Goal: Information Seeking & Learning: Learn about a topic

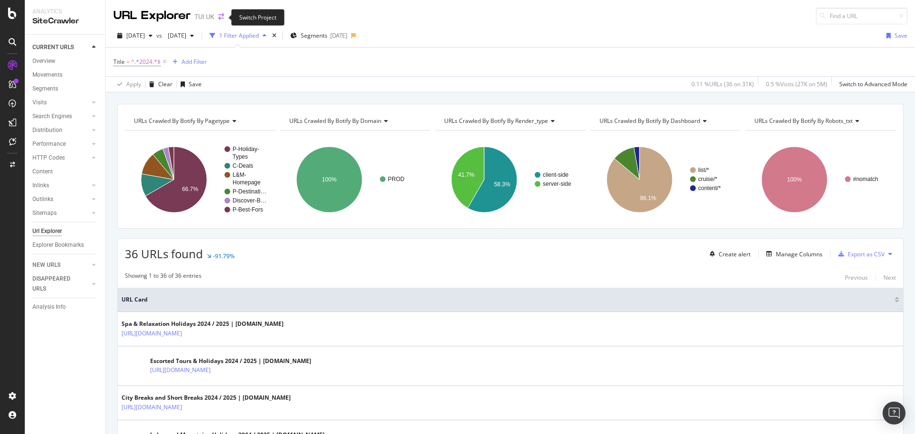
click at [221, 20] on icon "arrow-right-arrow-left" at bounding box center [221, 16] width 6 height 7
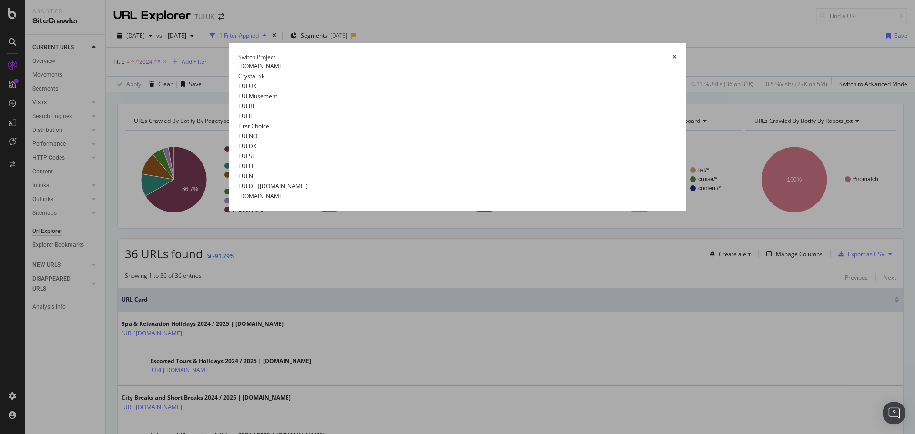
scroll to position [17, 0]
click at [238, 121] on link "TUI IE" at bounding box center [245, 116] width 15 height 10
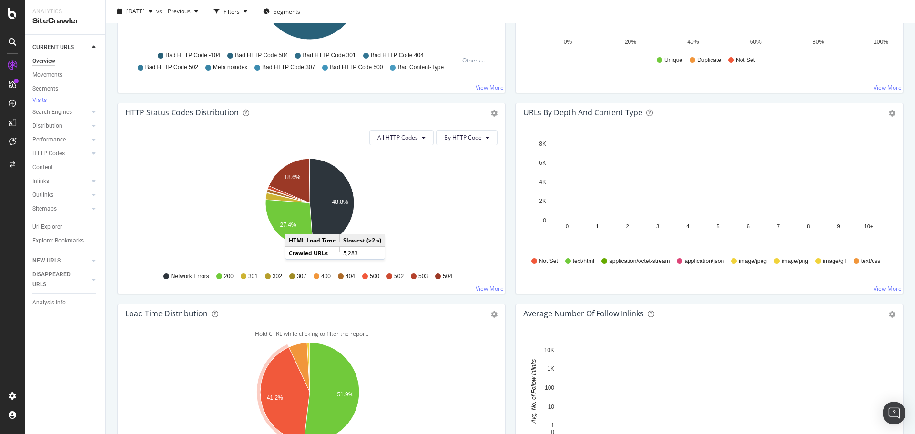
scroll to position [429, 0]
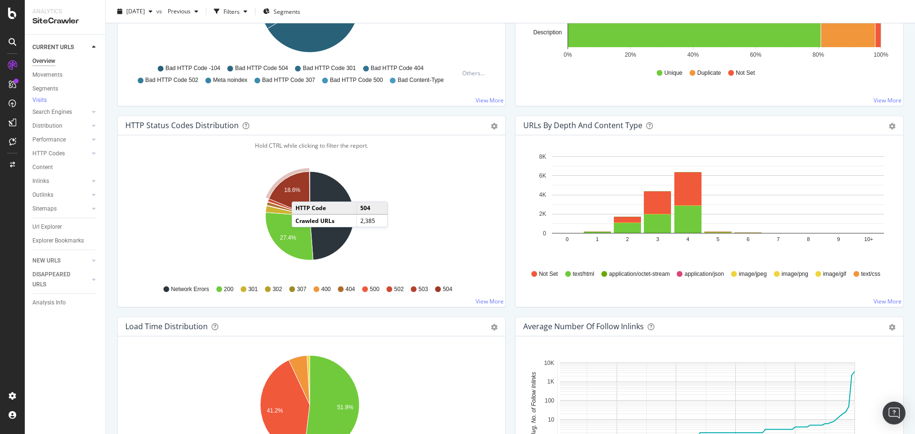
click at [301, 192] on icon "A chart." at bounding box center [289, 194] width 41 height 44
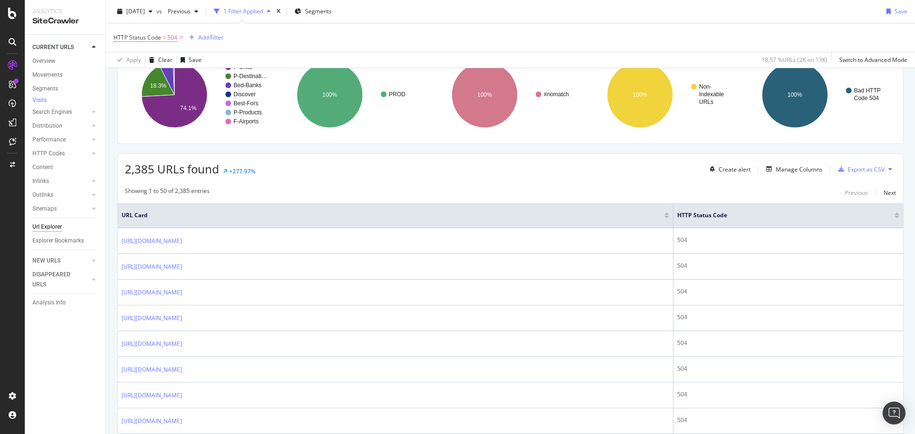
scroll to position [95, 0]
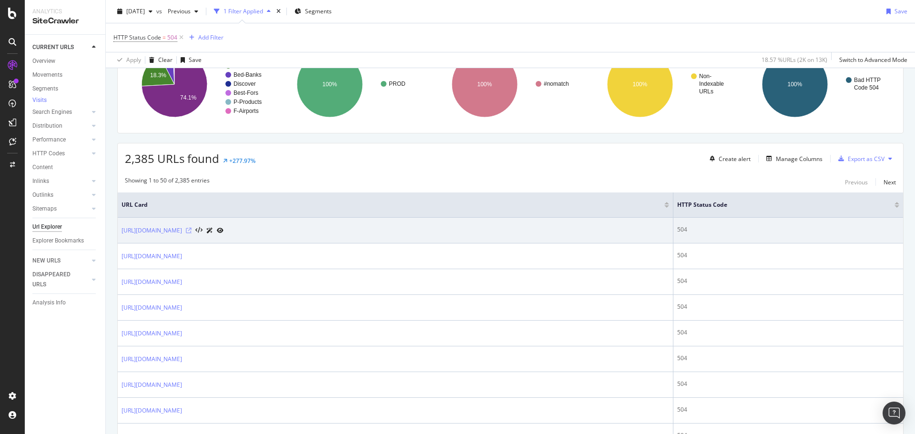
click at [192, 231] on icon at bounding box center [189, 231] width 6 height 6
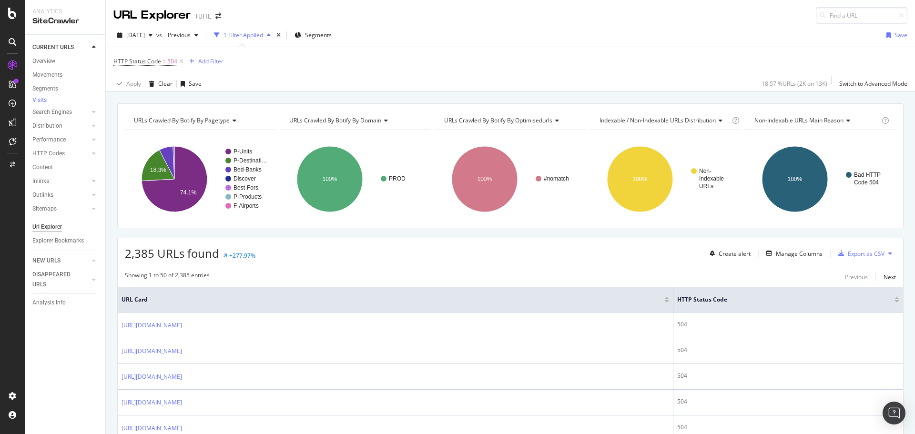
scroll to position [0, 0]
click at [182, 62] on icon at bounding box center [181, 62] width 8 height 10
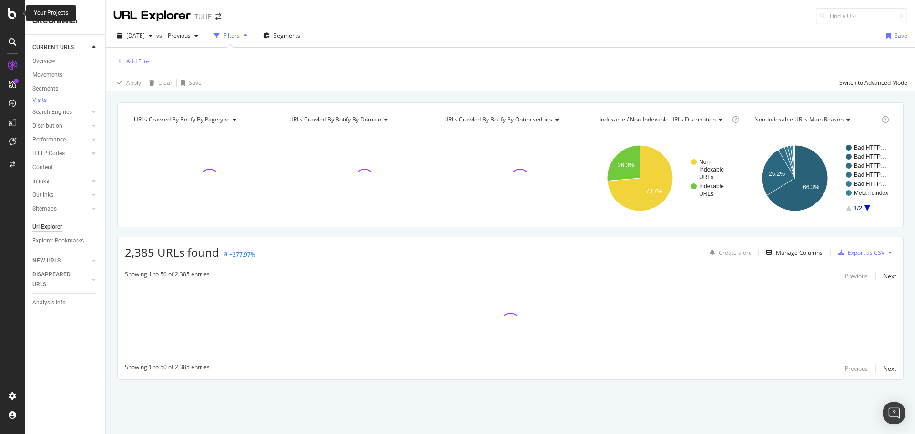
click at [9, 18] on icon at bounding box center [12, 13] width 9 height 11
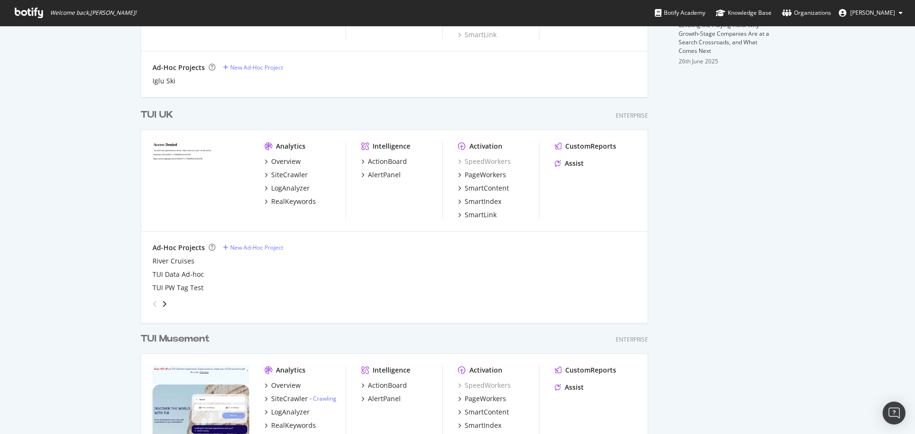
scroll to position [389, 0]
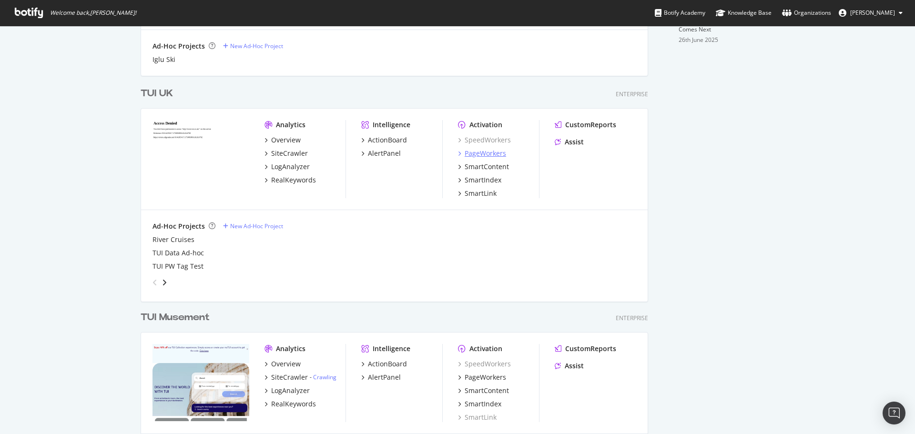
click at [495, 156] on div "PageWorkers" at bounding box center [485, 154] width 41 height 10
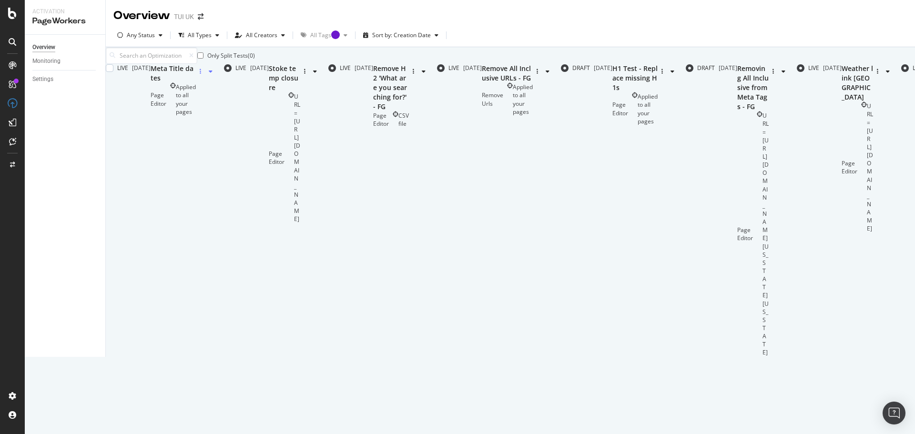
click at [205, 74] on div "button" at bounding box center [200, 72] width 9 height 6
click at [870, 130] on div "Edit" at bounding box center [866, 126] width 10 height 8
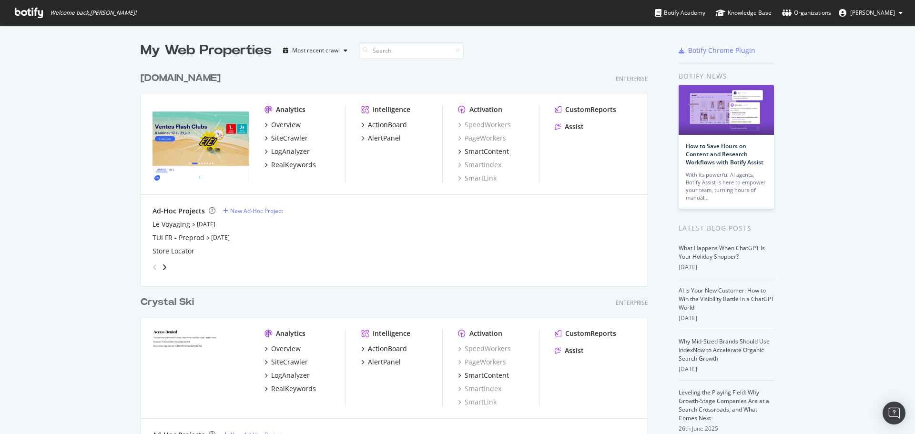
scroll to position [427, 901]
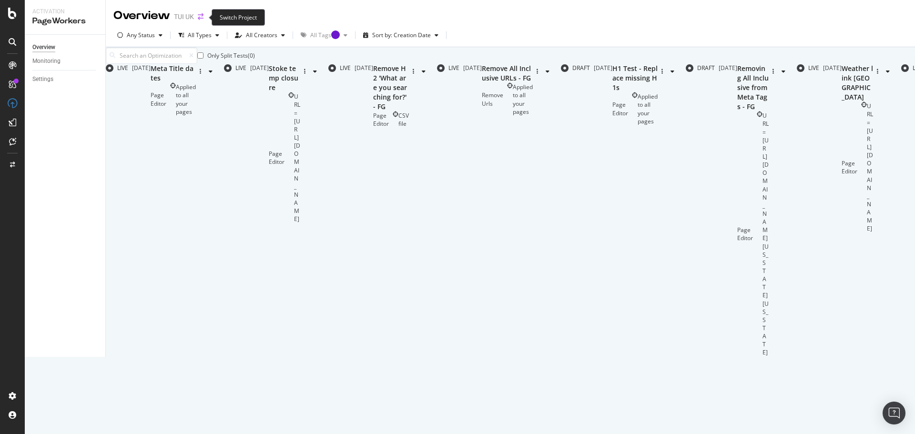
click at [198, 20] on icon "arrow-right-arrow-left" at bounding box center [201, 16] width 6 height 7
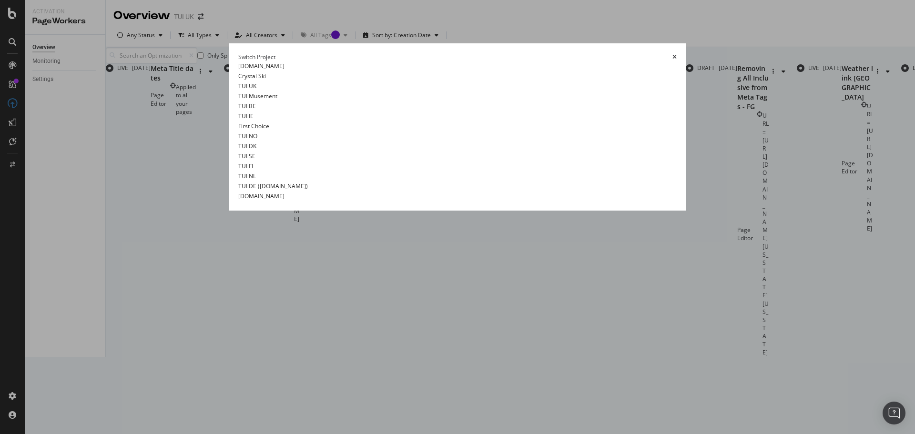
scroll to position [17, 0]
click at [238, 121] on link "TUI IE" at bounding box center [245, 116] width 15 height 10
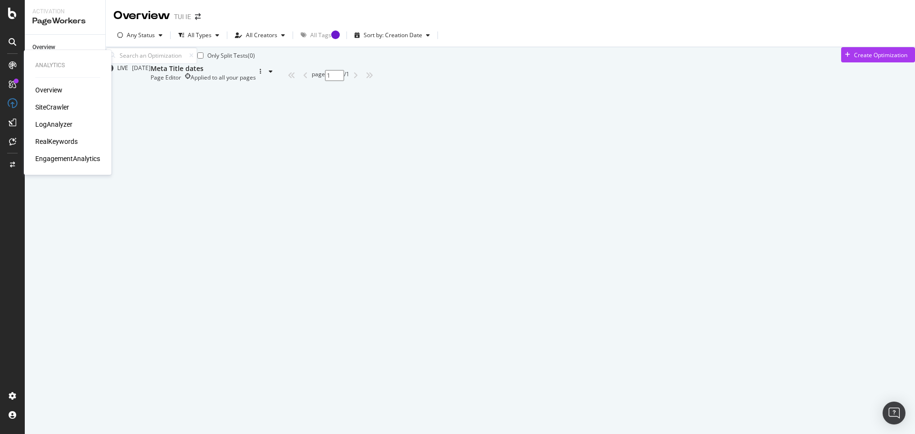
click at [58, 104] on div "SiteCrawler" at bounding box center [52, 108] width 34 height 10
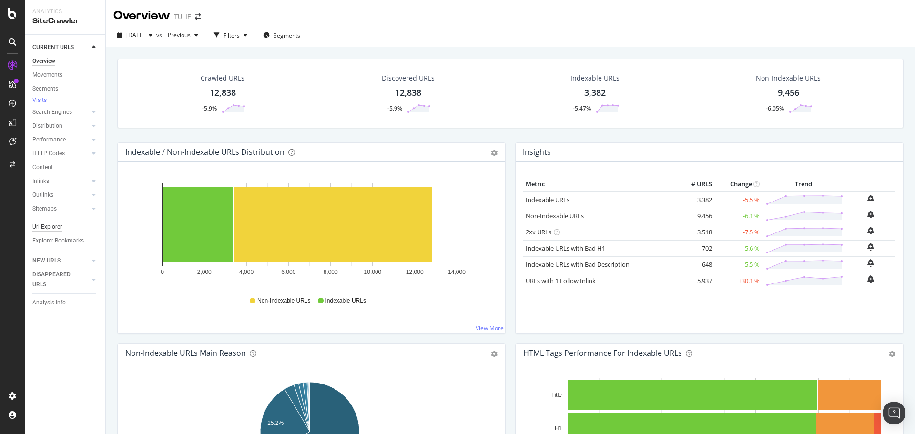
click at [50, 227] on div "Url Explorer" at bounding box center [47, 227] width 30 height 10
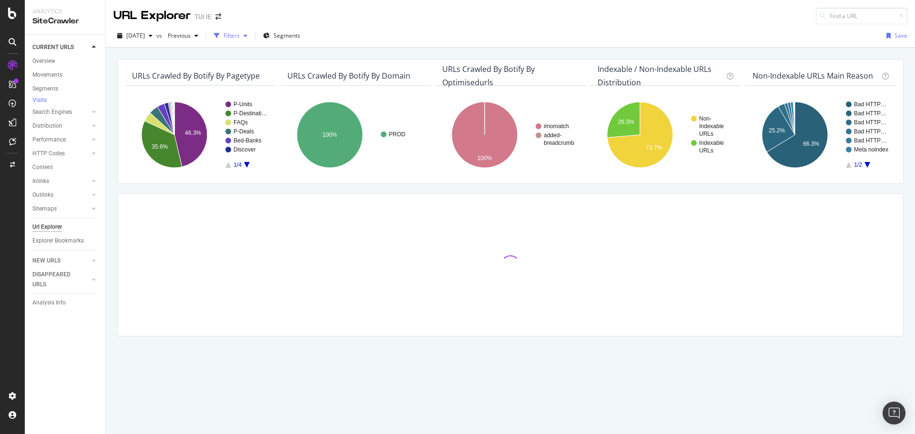
click at [251, 40] on div "Filters" at bounding box center [230, 36] width 41 height 14
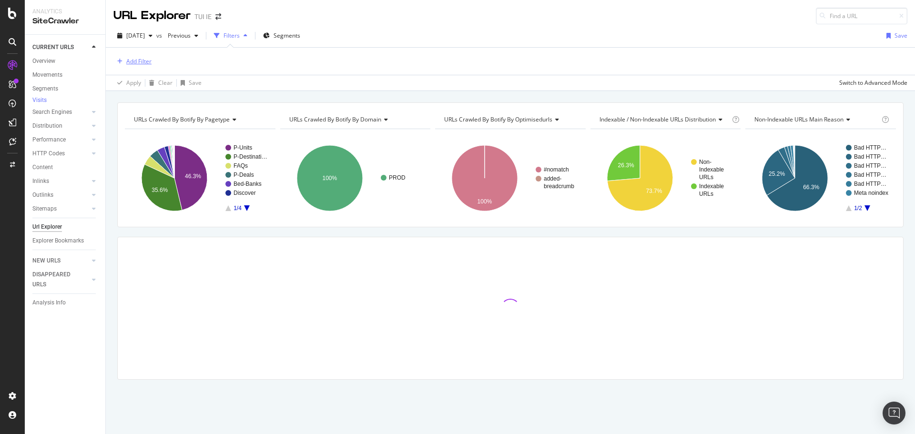
click at [140, 67] on button "Add Filter" at bounding box center [132, 61] width 38 height 11
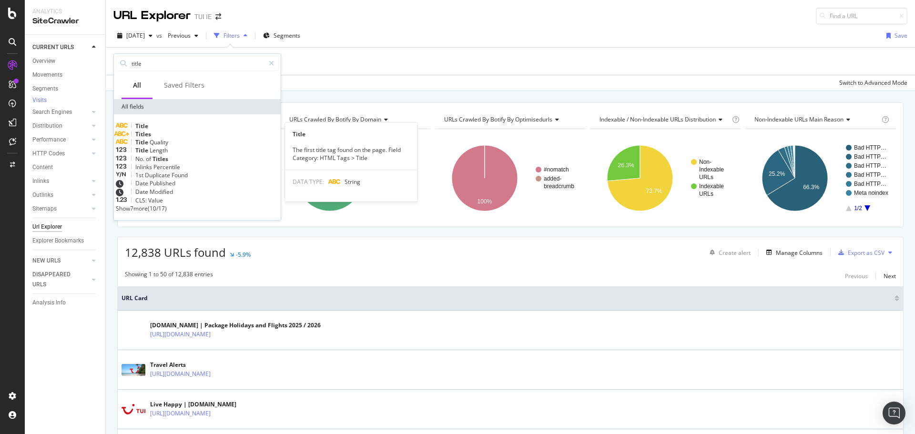
type input "title"
click at [170, 124] on div "Title" at bounding box center [197, 126] width 163 height 8
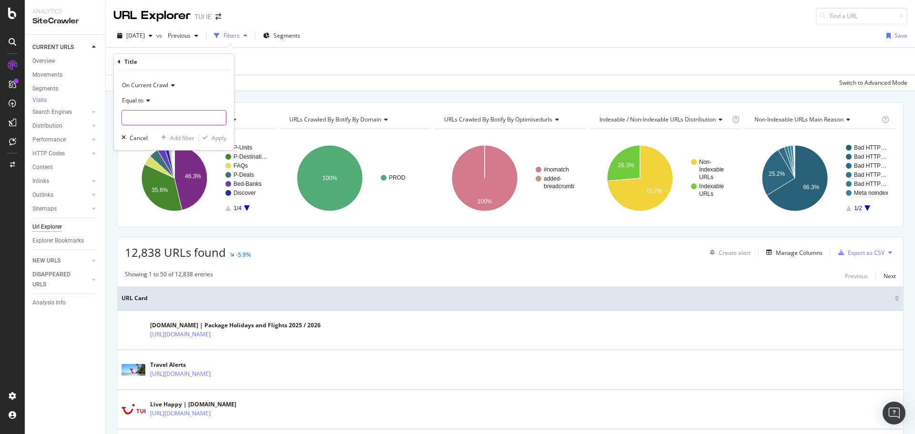
click at [174, 120] on input "text" at bounding box center [174, 117] width 104 height 15
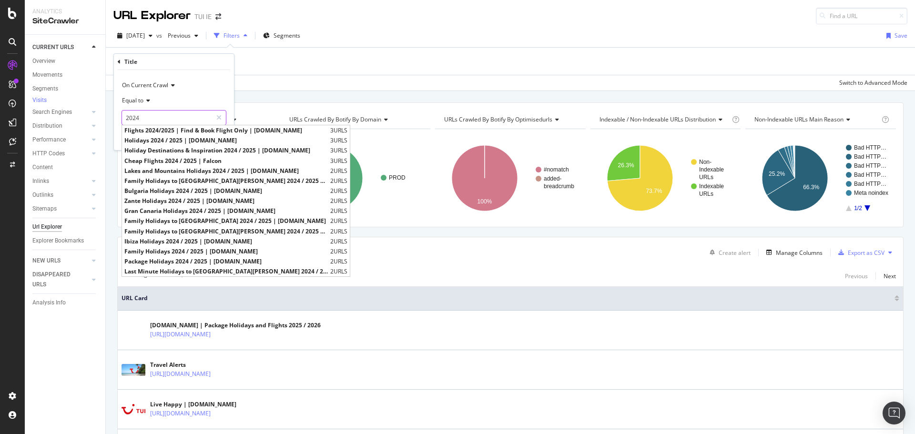
type input "2024"
click at [147, 104] on div "Equal to" at bounding box center [174, 100] width 105 height 15
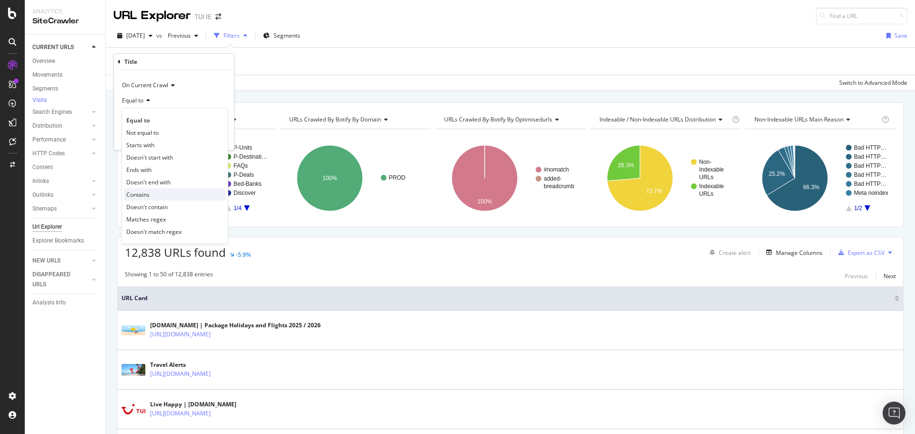
click at [158, 196] on div "Contains" at bounding box center [175, 194] width 102 height 12
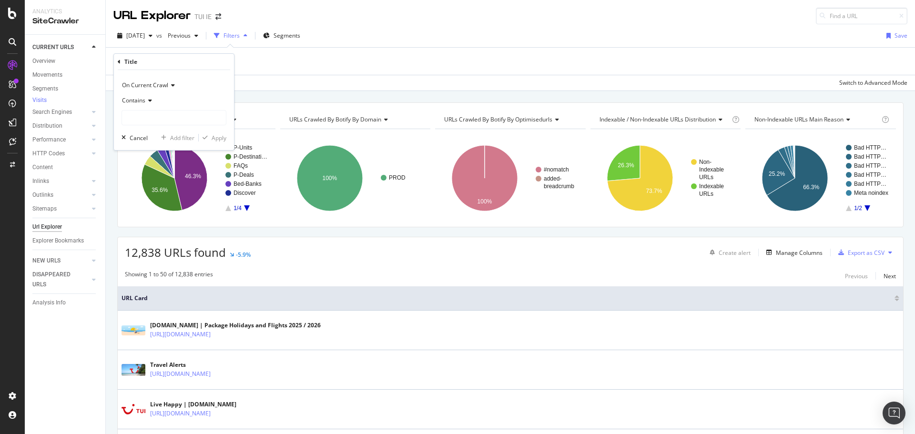
click at [207, 143] on div "On Current Crawl Contains Cancel Add filter Apply" at bounding box center [174, 110] width 120 height 80
click at [200, 123] on input "text" at bounding box center [174, 117] width 104 height 15
type input "2024"
click at [214, 136] on div "Apply" at bounding box center [219, 138] width 15 height 8
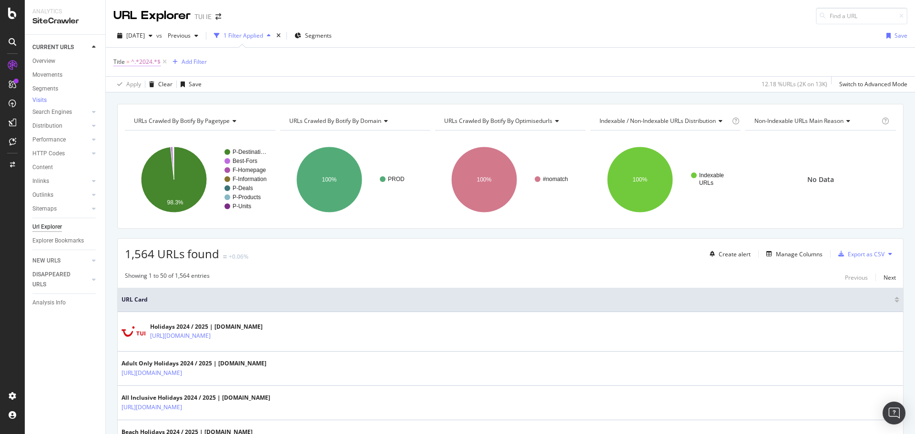
click at [153, 63] on span "^.*2024.*$" at bounding box center [146, 61] width 30 height 13
click at [286, 70] on div "Title = ^.*2024.*$ Add Filter" at bounding box center [510, 62] width 794 height 29
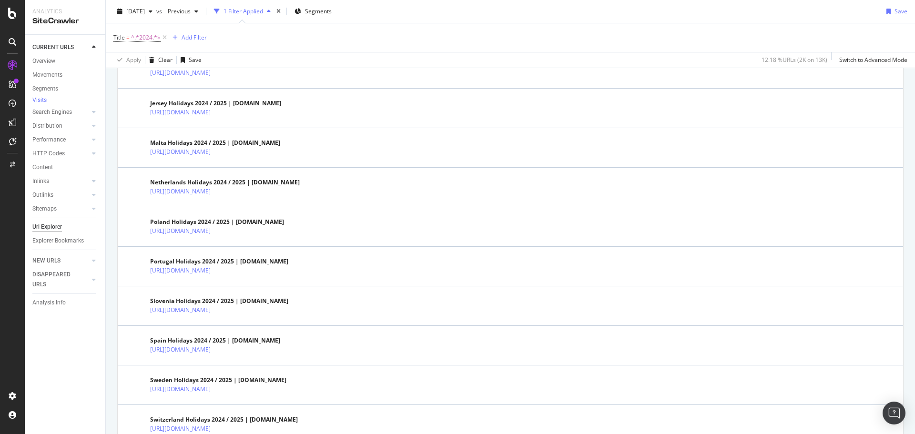
scroll to position [1192, 0]
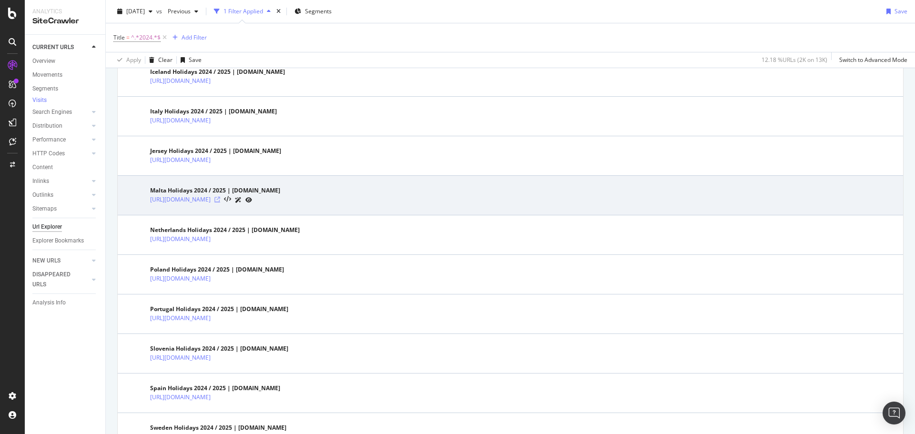
click at [220, 199] on icon at bounding box center [218, 200] width 6 height 6
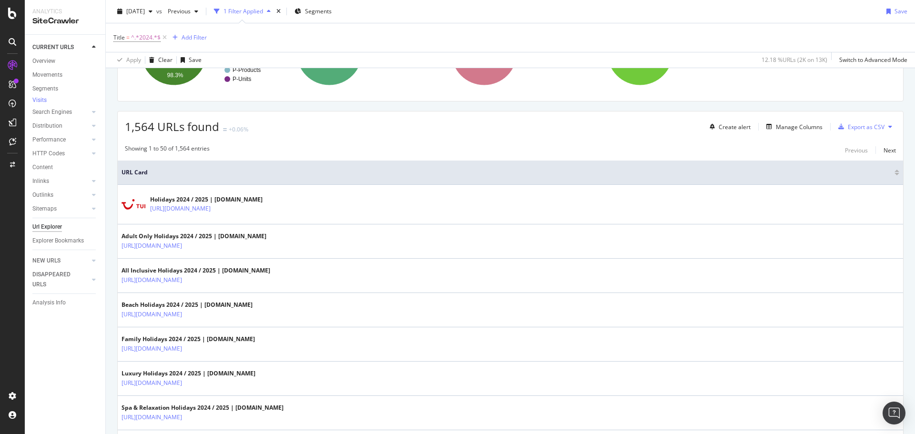
scroll to position [143, 0]
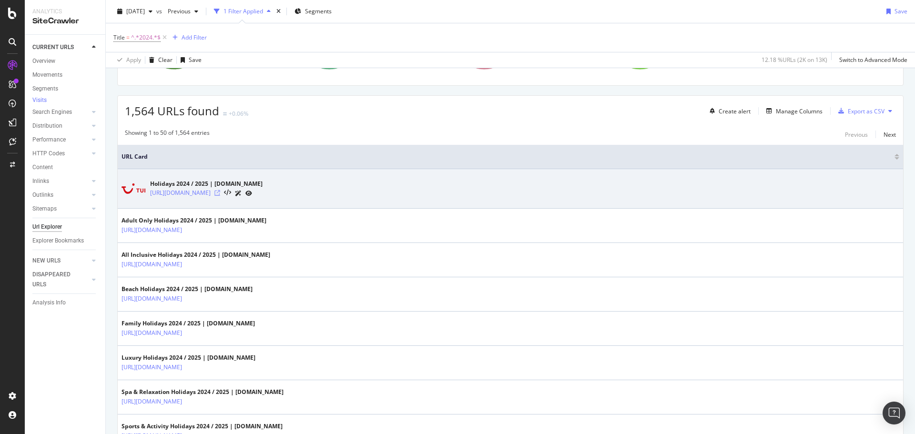
click at [220, 195] on icon at bounding box center [218, 193] width 6 height 6
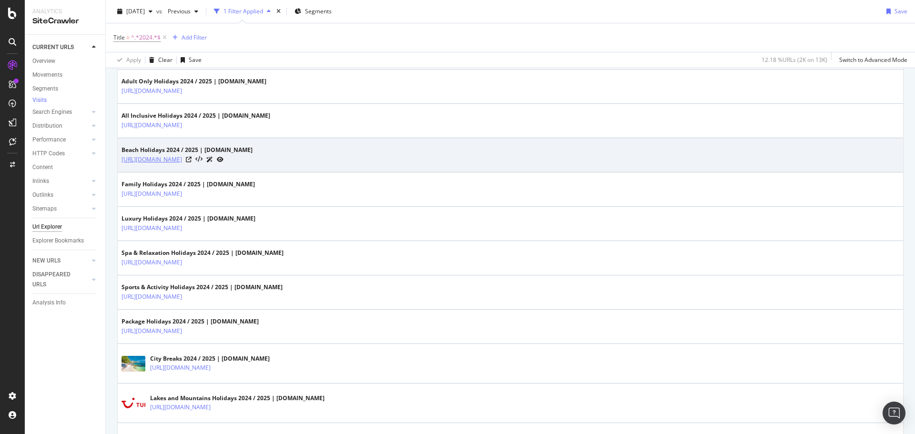
scroll to position [286, 0]
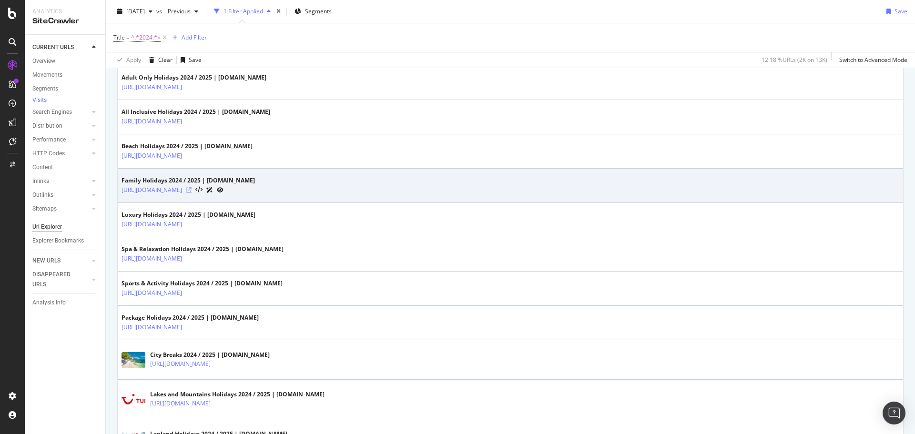
click at [192, 191] on icon at bounding box center [189, 190] width 6 height 6
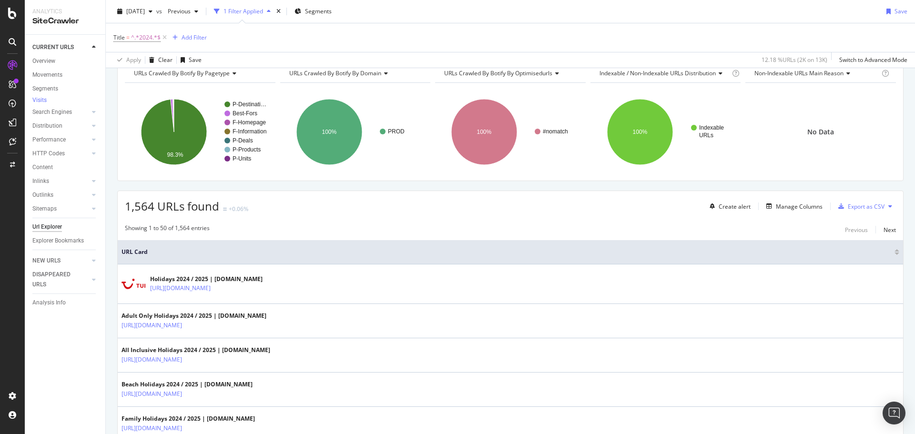
scroll to position [0, 0]
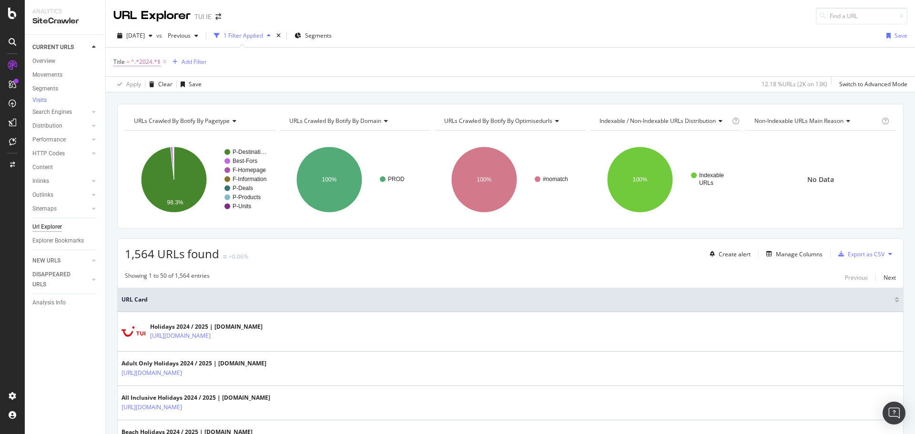
click at [143, 62] on span "^.*2024.*$" at bounding box center [146, 61] width 30 height 13
click at [280, 210] on rect "A chart." at bounding box center [354, 179] width 149 height 83
click at [130, 62] on span "Title = ^.*2024.*$" at bounding box center [136, 62] width 47 height 9
click at [153, 115] on input "2024" at bounding box center [167, 116] width 90 height 15
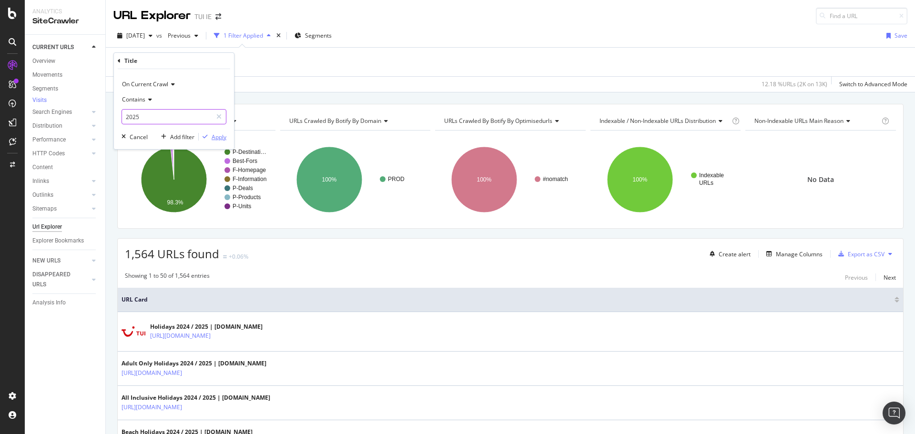
type input "2025"
click at [218, 137] on div "Apply" at bounding box center [219, 137] width 15 height 8
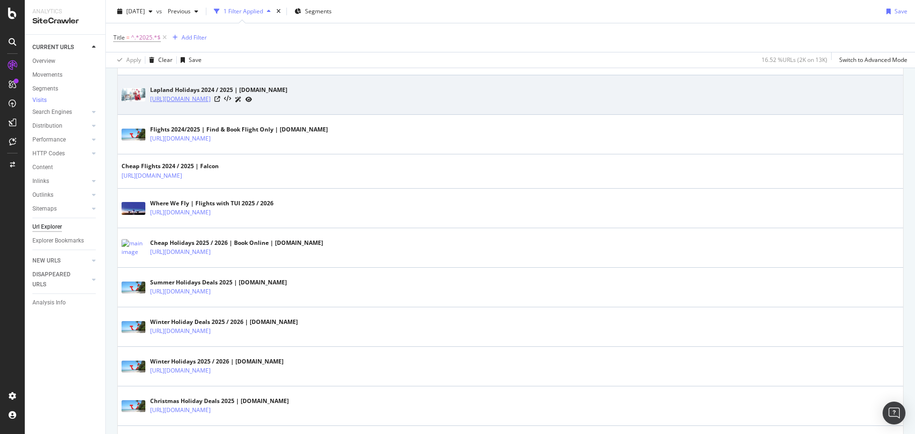
scroll to position [715, 0]
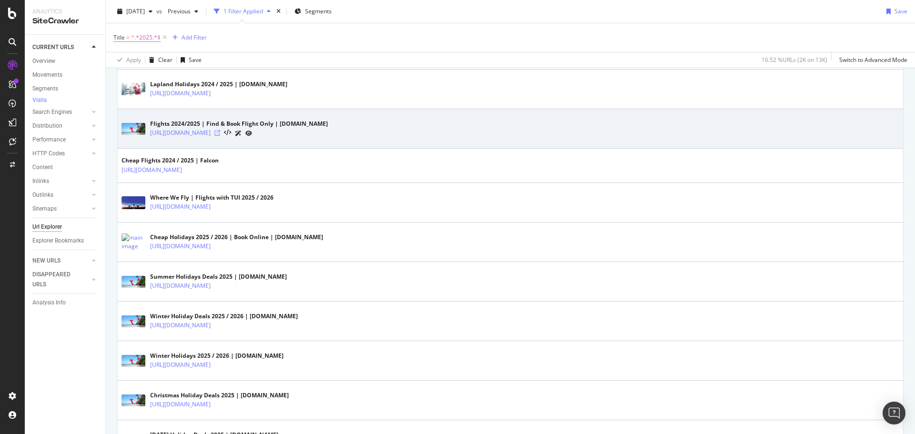
click at [220, 134] on icon at bounding box center [218, 133] width 6 height 6
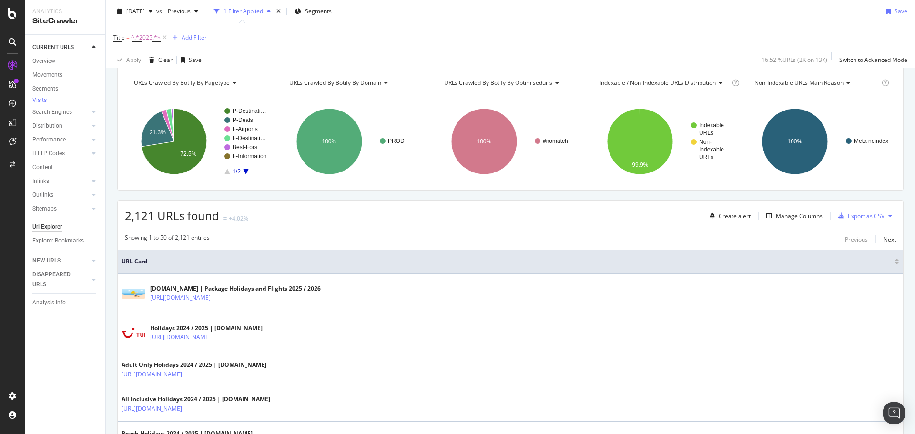
scroll to position [0, 0]
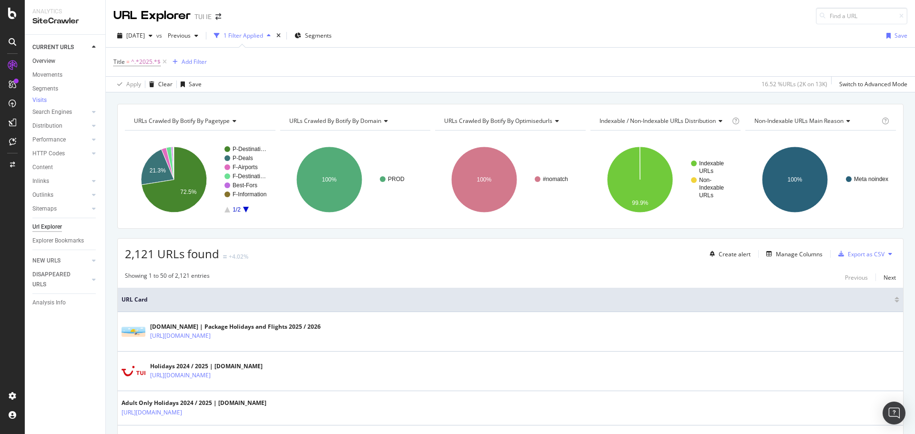
click at [58, 57] on link "Overview" at bounding box center [65, 61] width 66 height 10
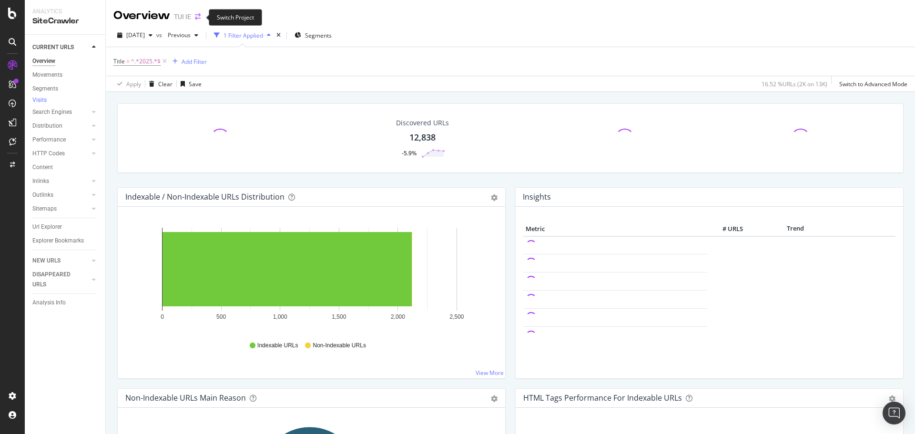
click at [196, 20] on icon "arrow-right-arrow-left" at bounding box center [198, 16] width 6 height 7
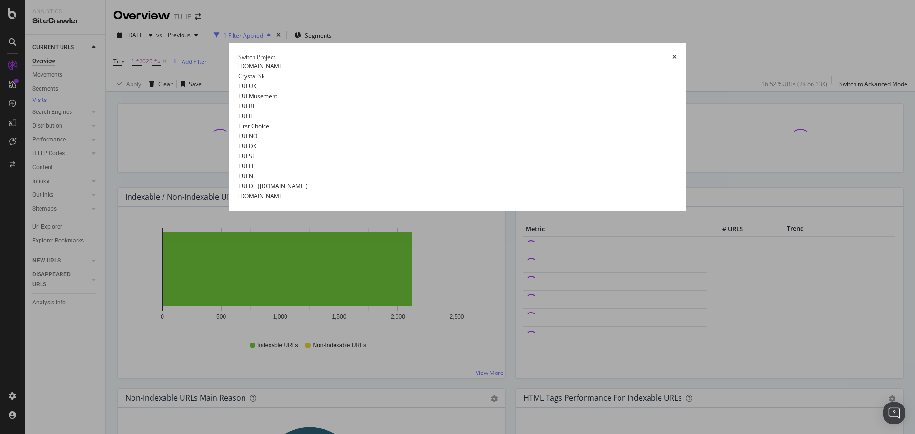
scroll to position [17, 0]
click at [238, 131] on link "First Choice" at bounding box center [253, 126] width 31 height 10
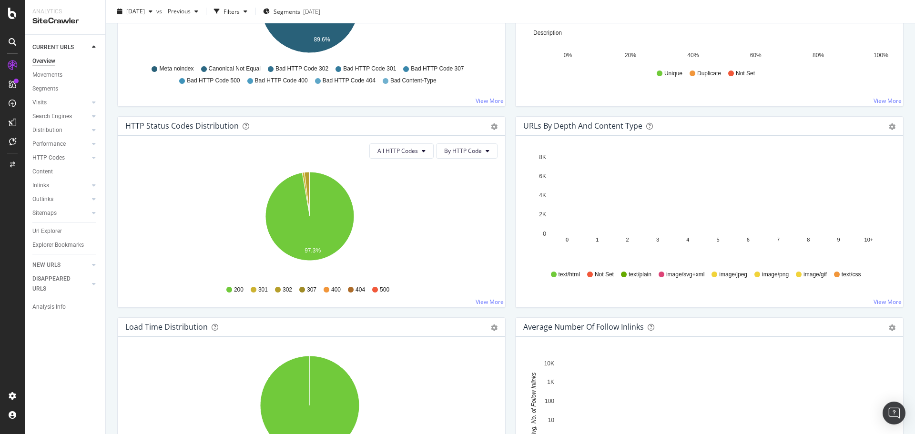
scroll to position [429, 0]
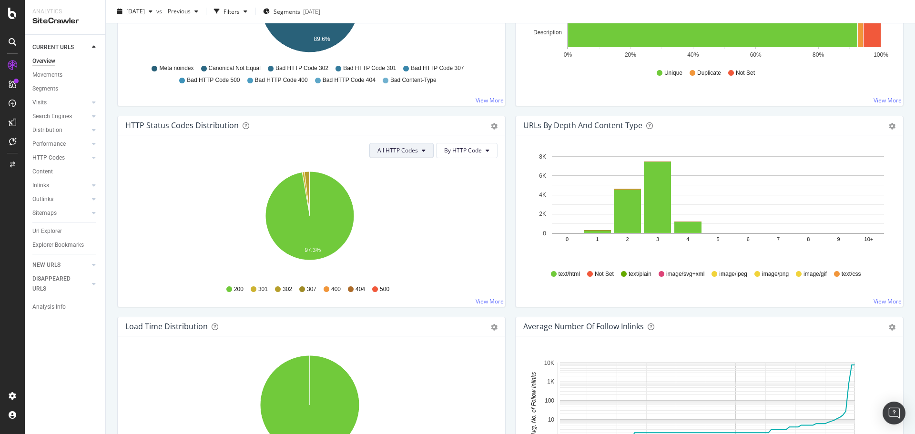
click at [402, 153] on span "All HTTP Codes" at bounding box center [398, 150] width 41 height 8
click at [401, 235] on div "4xx family" at bounding box center [399, 240] width 63 height 14
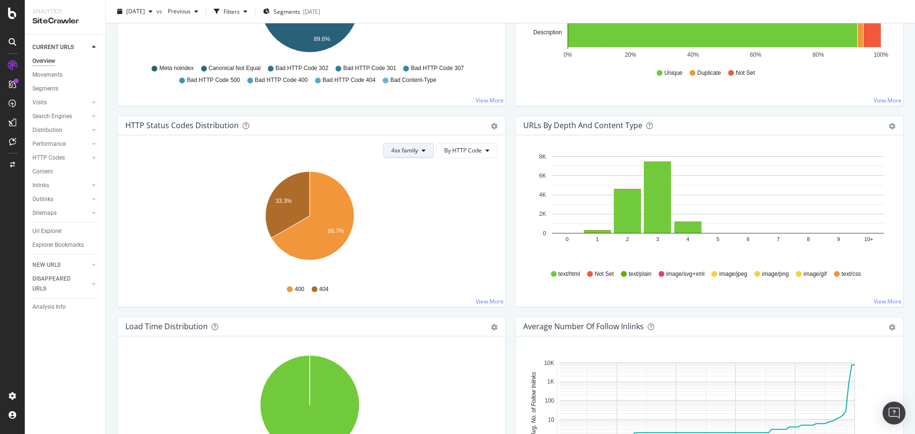
click at [422, 151] on icon at bounding box center [424, 151] width 4 height 6
click at [411, 224] on span "3xx family" at bounding box center [413, 222] width 48 height 9
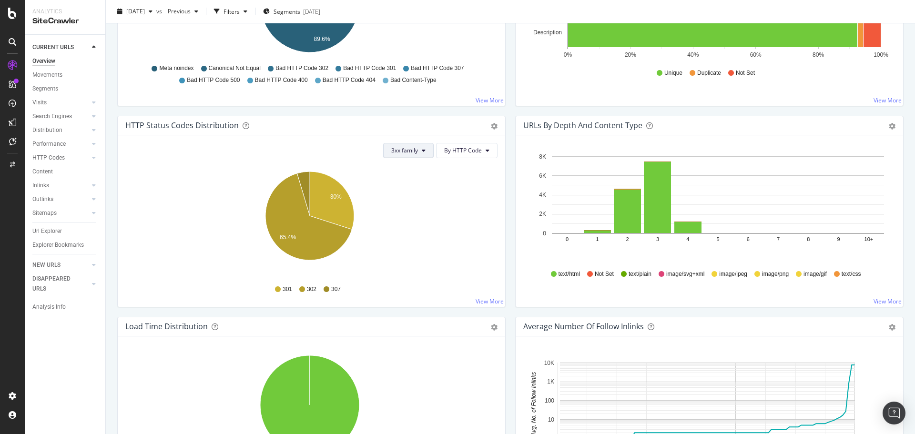
click at [415, 154] on span "3xx family" at bounding box center [404, 150] width 27 height 8
click at [404, 254] on span "5xx family" at bounding box center [413, 258] width 48 height 9
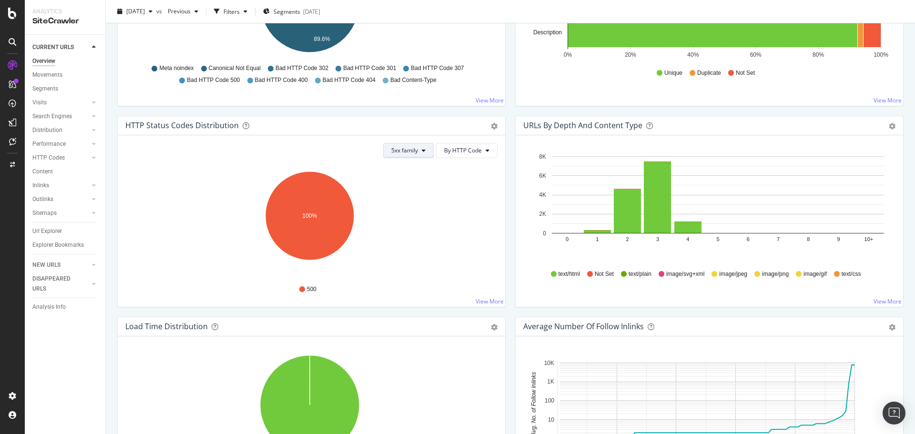
click at [410, 151] on span "5xx family" at bounding box center [404, 150] width 27 height 8
click at [403, 217] on div "3xx family" at bounding box center [412, 223] width 63 height 14
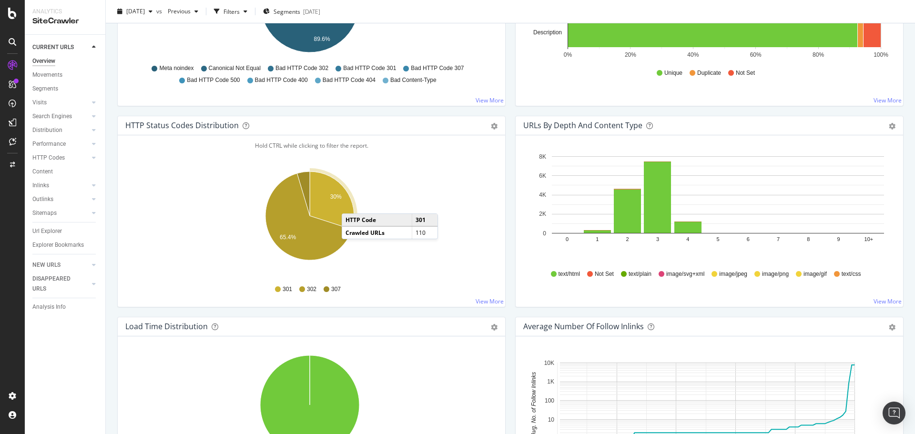
click at [351, 204] on icon "A chart." at bounding box center [332, 201] width 44 height 58
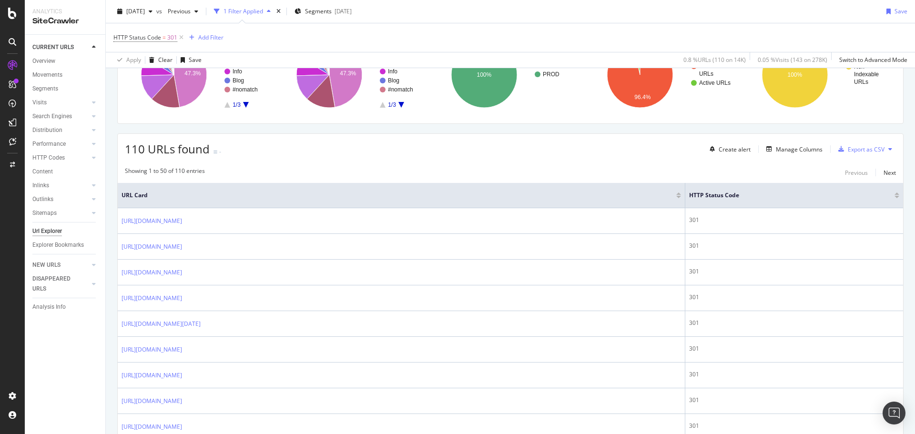
scroll to position [143, 0]
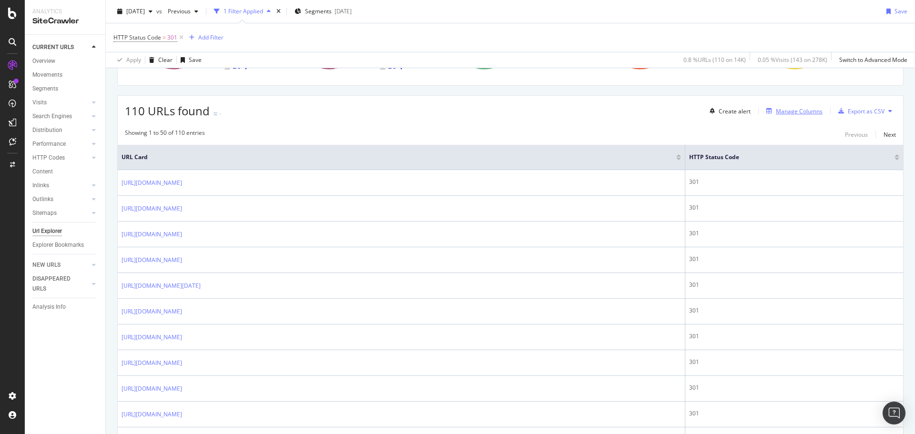
click at [805, 112] on div "Manage Columns" at bounding box center [799, 111] width 47 height 8
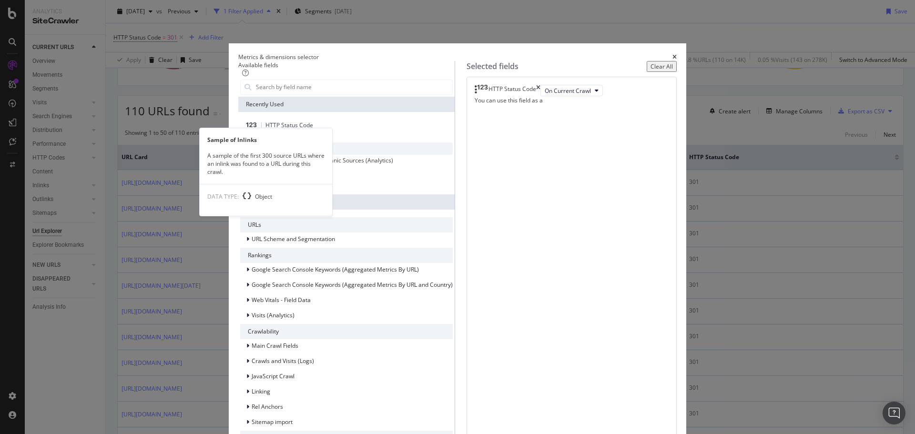
click at [310, 152] on span "Sample of Inlinks" at bounding box center [288, 148] width 45 height 8
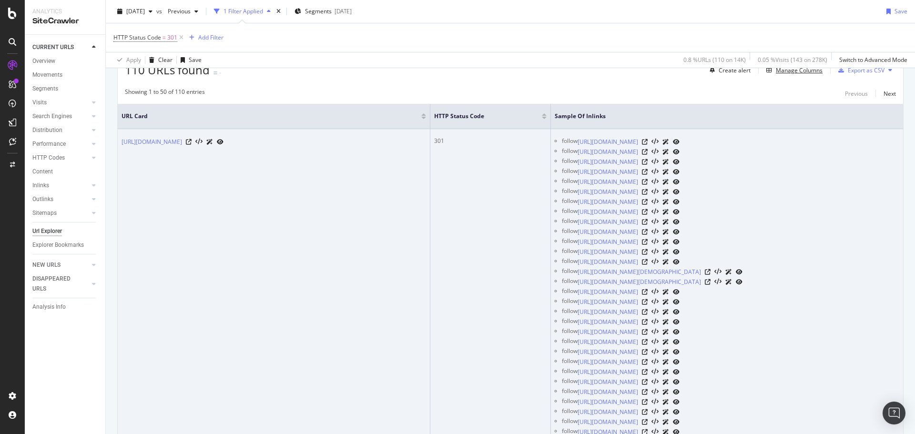
scroll to position [191, 0]
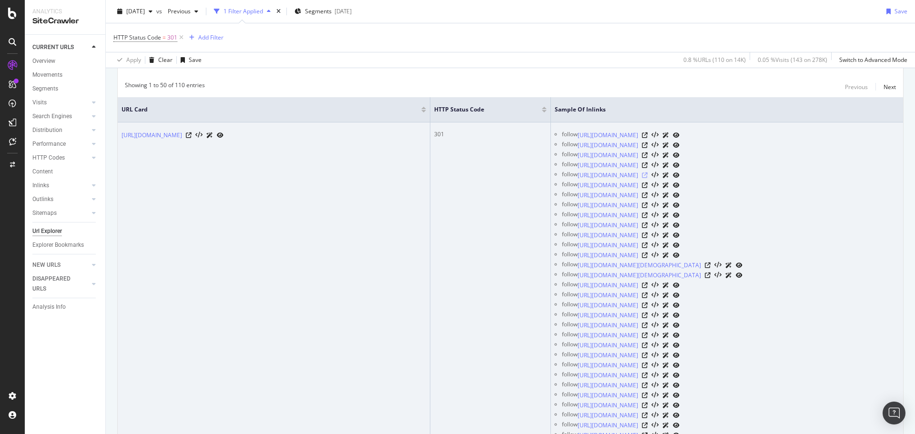
click at [648, 177] on icon at bounding box center [645, 176] width 6 height 6
click at [182, 132] on link "[URL][DOMAIN_NAME]" at bounding box center [152, 136] width 61 height 10
click at [638, 144] on link "[URL][DOMAIN_NAME]" at bounding box center [608, 146] width 61 height 10
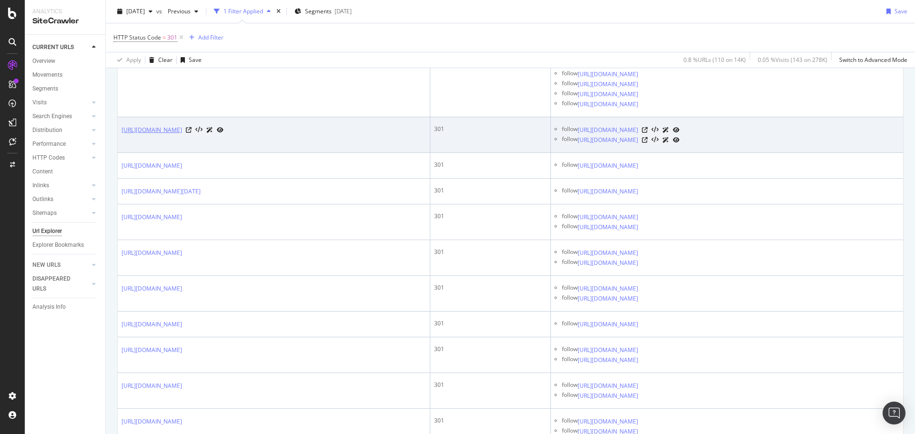
scroll to position [3385, 0]
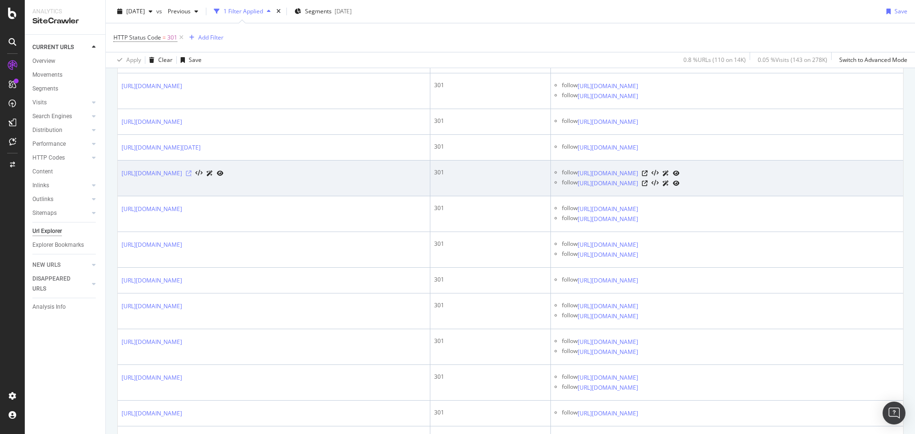
click at [192, 176] on icon at bounding box center [189, 174] width 6 height 6
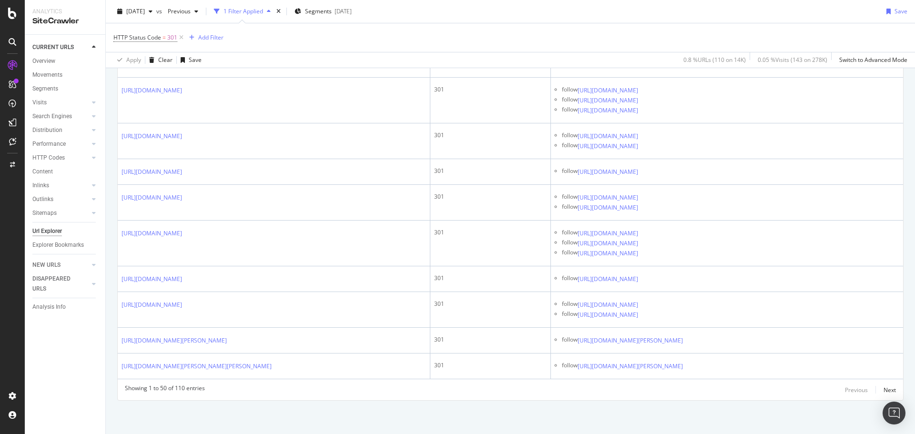
scroll to position [5174, 0]
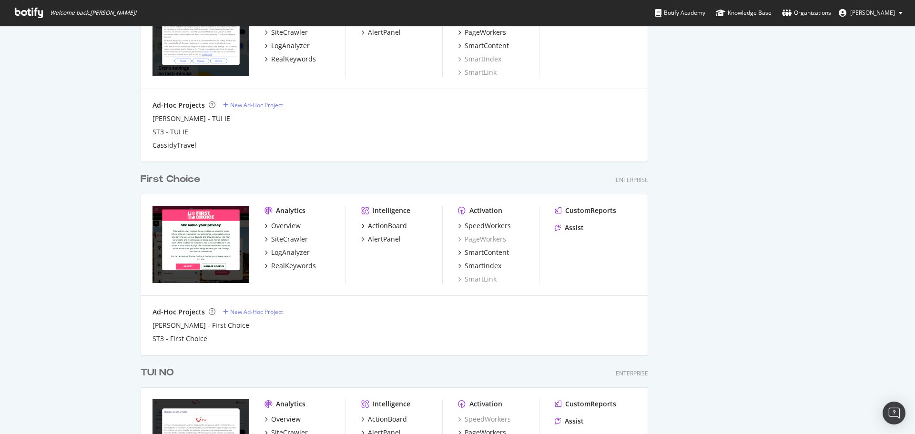
scroll to position [1057, 0]
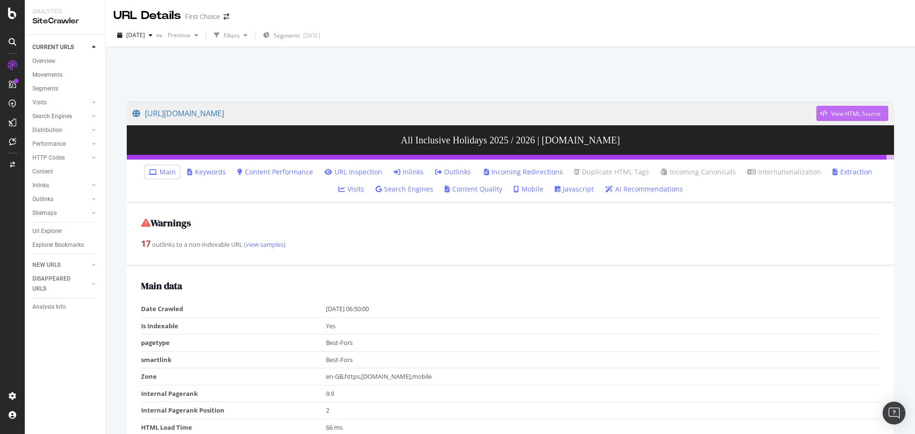
click at [836, 117] on div "View HTML Source" at bounding box center [857, 114] width 50 height 8
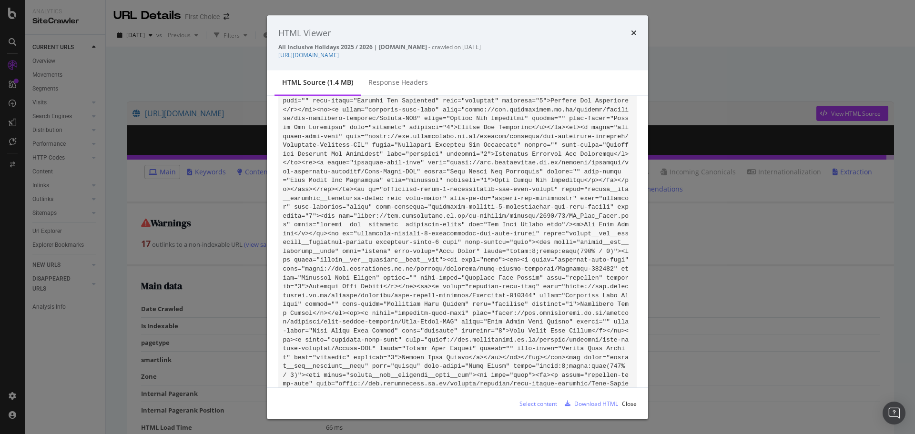
scroll to position [74282, 0]
click at [603, 404] on div "Download HTML" at bounding box center [597, 404] width 44 height 8
